Goal: Navigation & Orientation: Find specific page/section

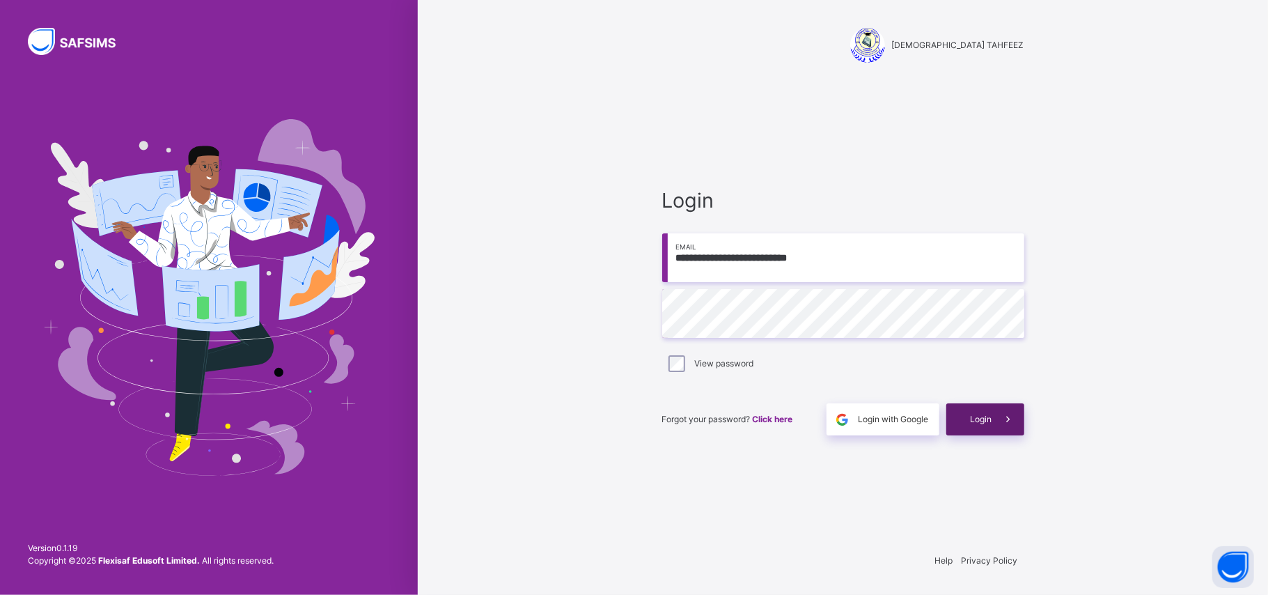
click at [993, 413] on span at bounding box center [1009, 419] width 32 height 32
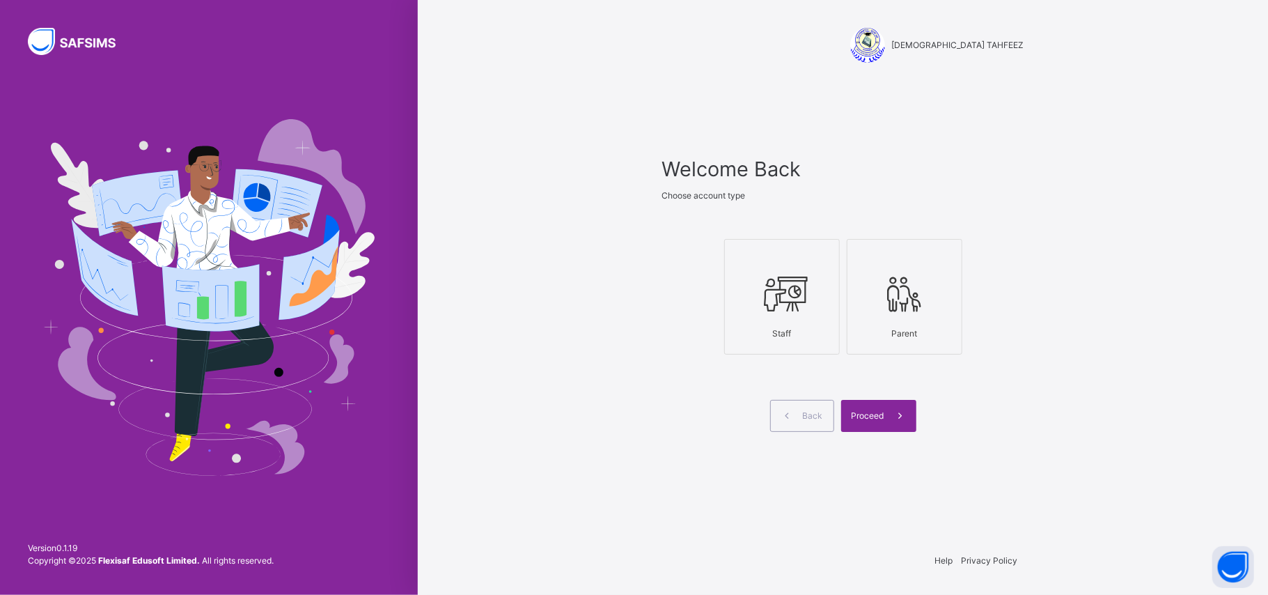
click at [778, 293] on icon at bounding box center [782, 294] width 49 height 52
click at [900, 416] on icon at bounding box center [900, 416] width 15 height 16
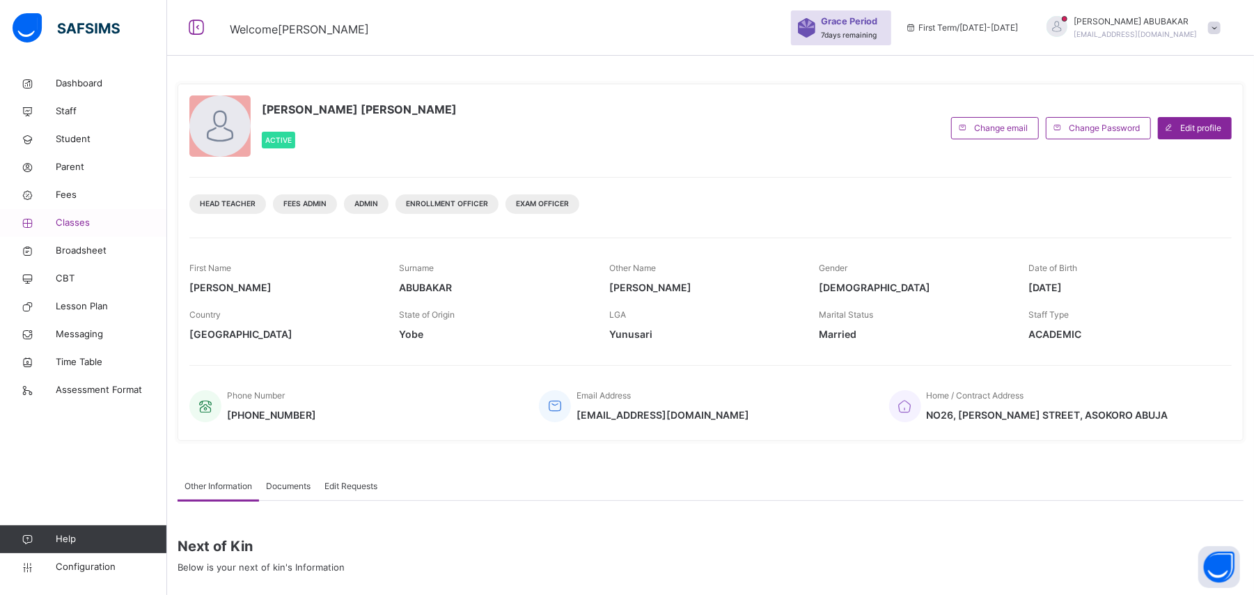
click at [78, 227] on span "Classes" at bounding box center [111, 223] width 111 height 14
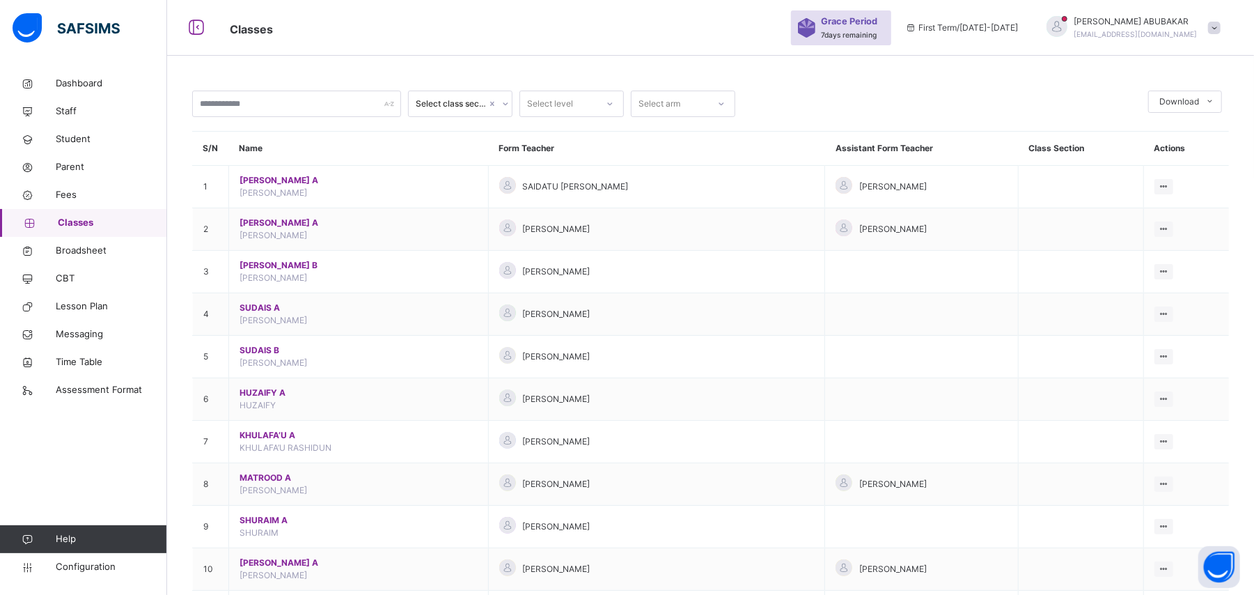
click at [878, 17] on span "Grace Period" at bounding box center [849, 21] width 56 height 13
click at [873, 31] on span "7 days remaining" at bounding box center [849, 35] width 56 height 8
click at [879, 42] on div "Grace Period 7 days remaining" at bounding box center [841, 27] width 100 height 35
click at [885, 29] on div "Grace Period 7 days remaining" at bounding box center [852, 28] width 63 height 26
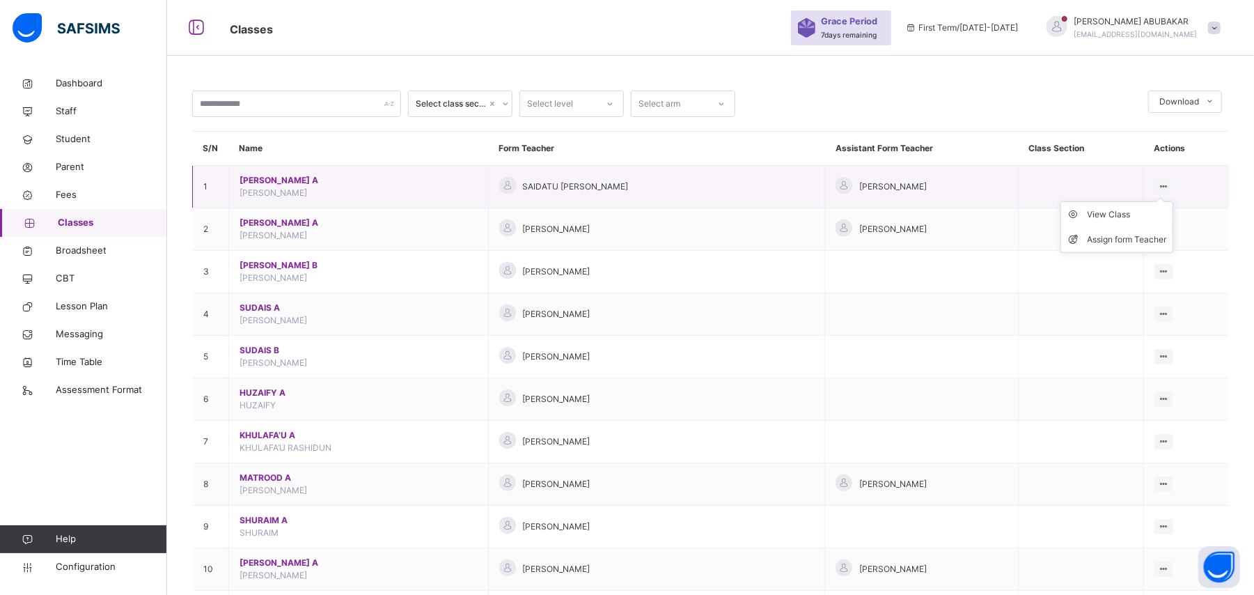
click at [1170, 184] on icon at bounding box center [1164, 186] width 12 height 10
click at [1126, 217] on div "View Class" at bounding box center [1127, 215] width 79 height 14
